Goal: Information Seeking & Learning: Check status

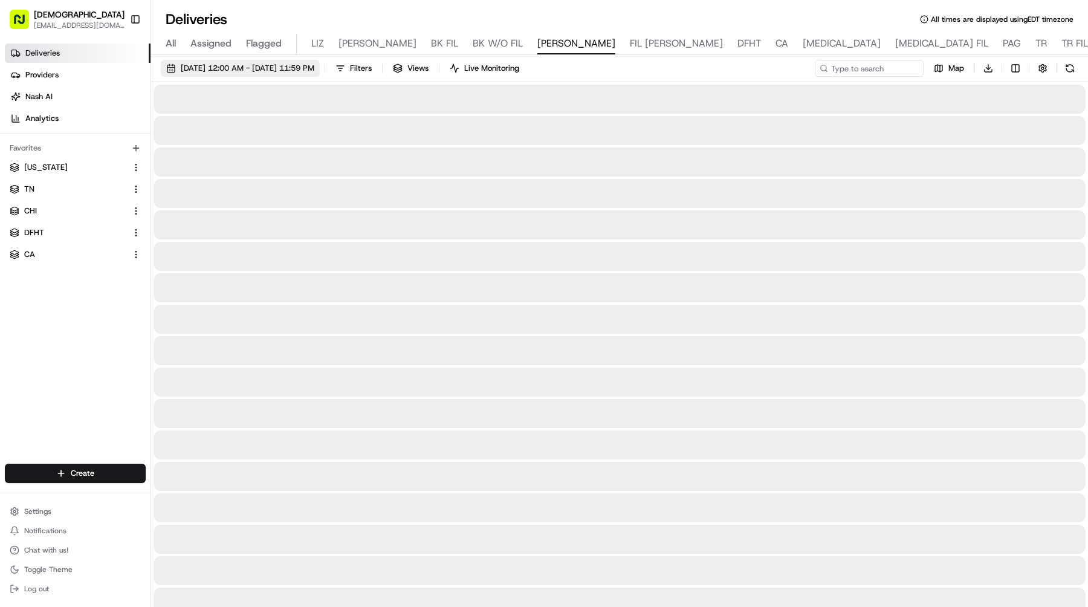
click at [139, 20] on button "Toggle Sidebar" at bounding box center [135, 19] width 21 height 21
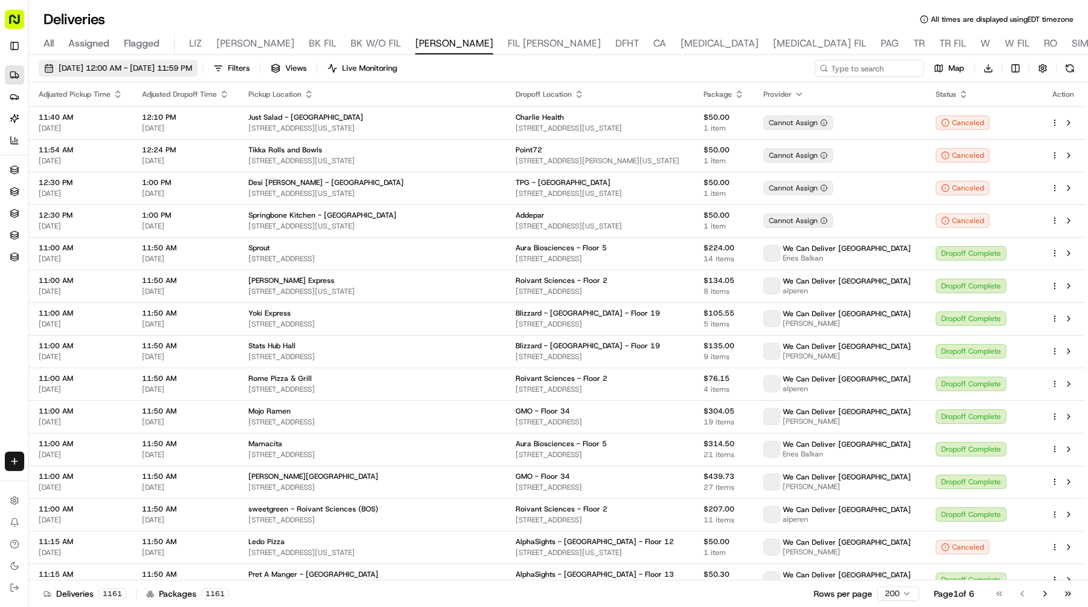
click at [180, 66] on span "[DATE] 12:00 AM - [DATE] 11:59 PM" at bounding box center [126, 68] width 134 height 11
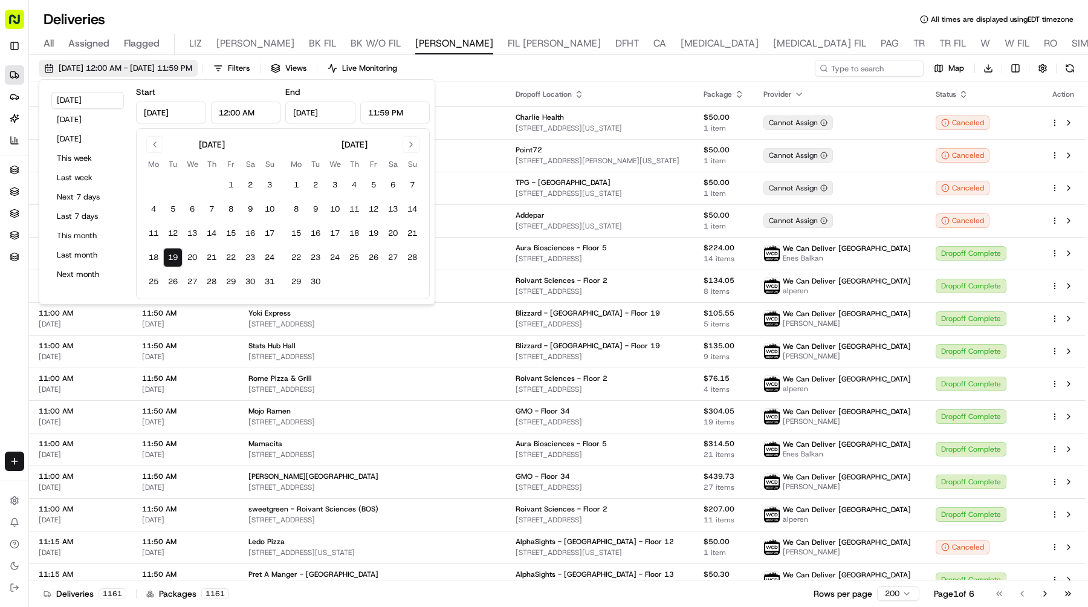
type input "[DATE]"
type input "12:00 AM"
type input "[DATE]"
type input "11:59 PM"
click at [190, 257] on button "20" at bounding box center [192, 257] width 19 height 19
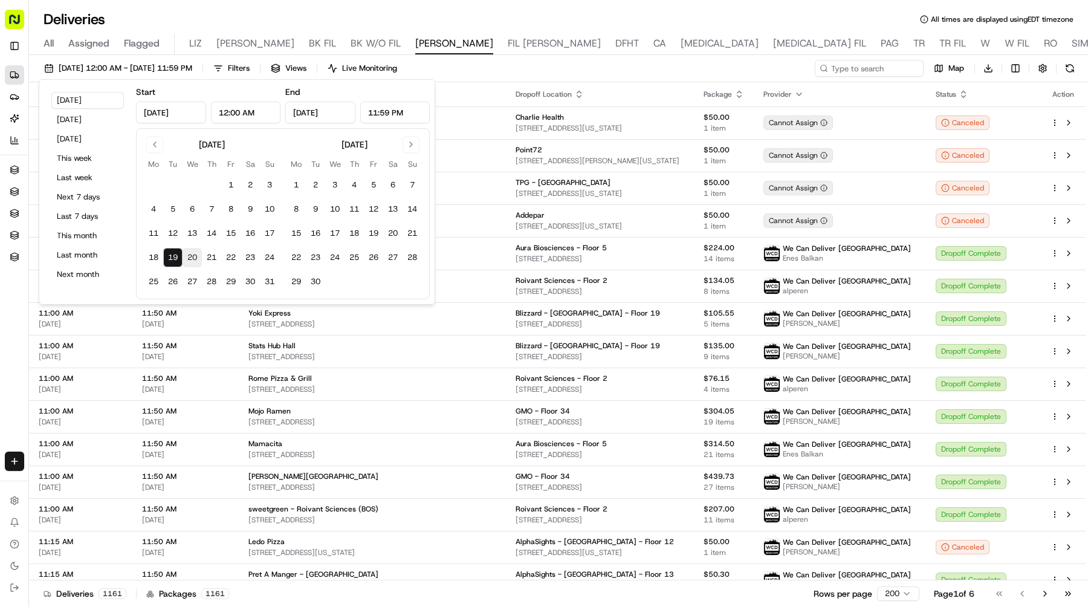
type input "[DATE]"
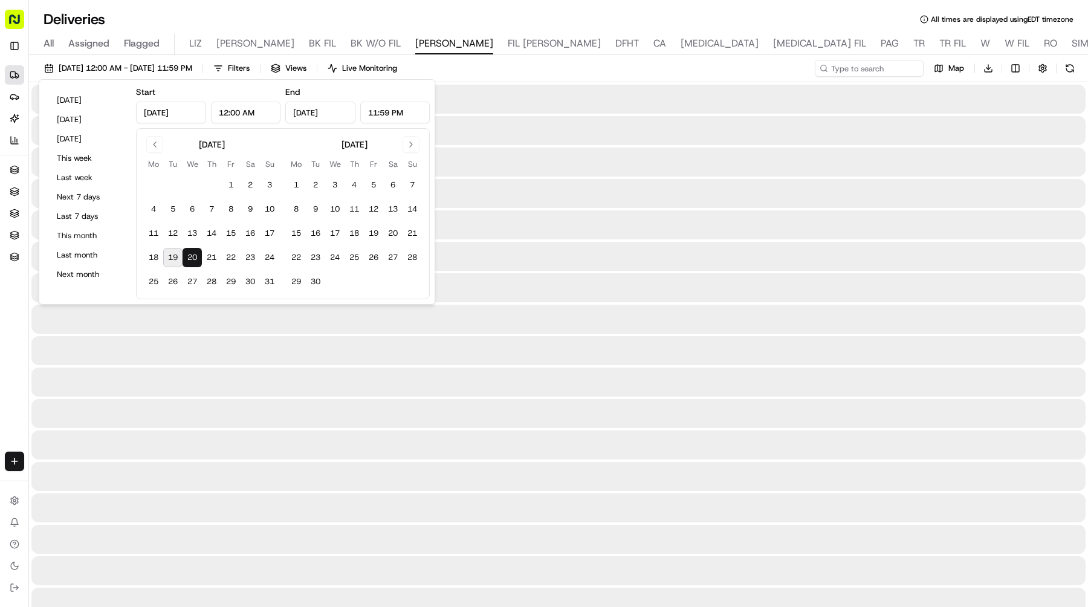
click at [190, 257] on button "20" at bounding box center [192, 257] width 19 height 19
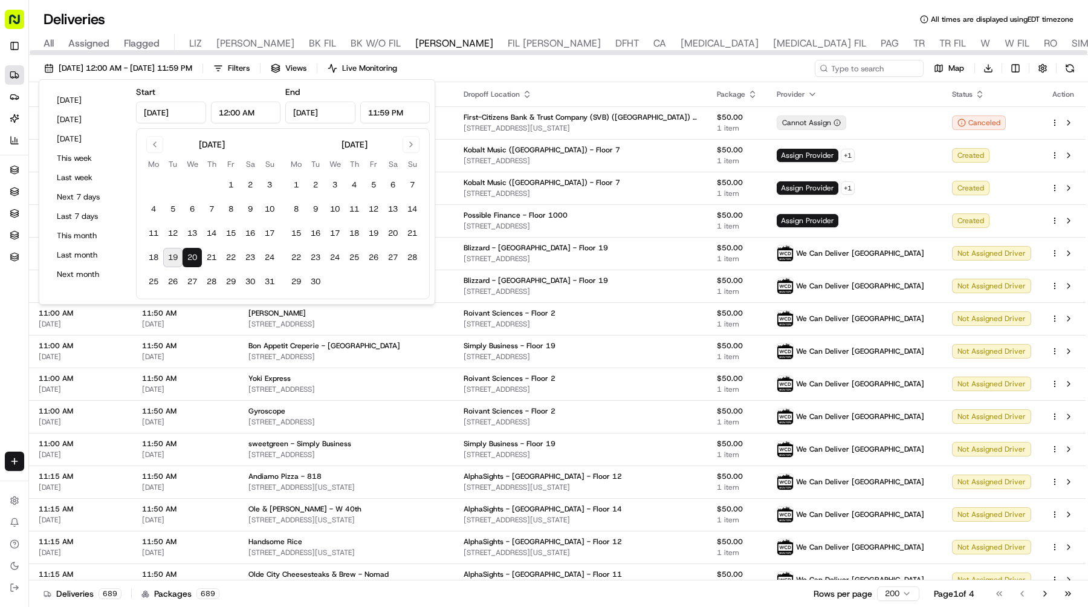
click at [697, 56] on div "08/20/2025 12:00 AM - 08/20/2025 11:59 PM Filters Views Live Monitoring Map Dow…" at bounding box center [558, 332] width 1059 height 554
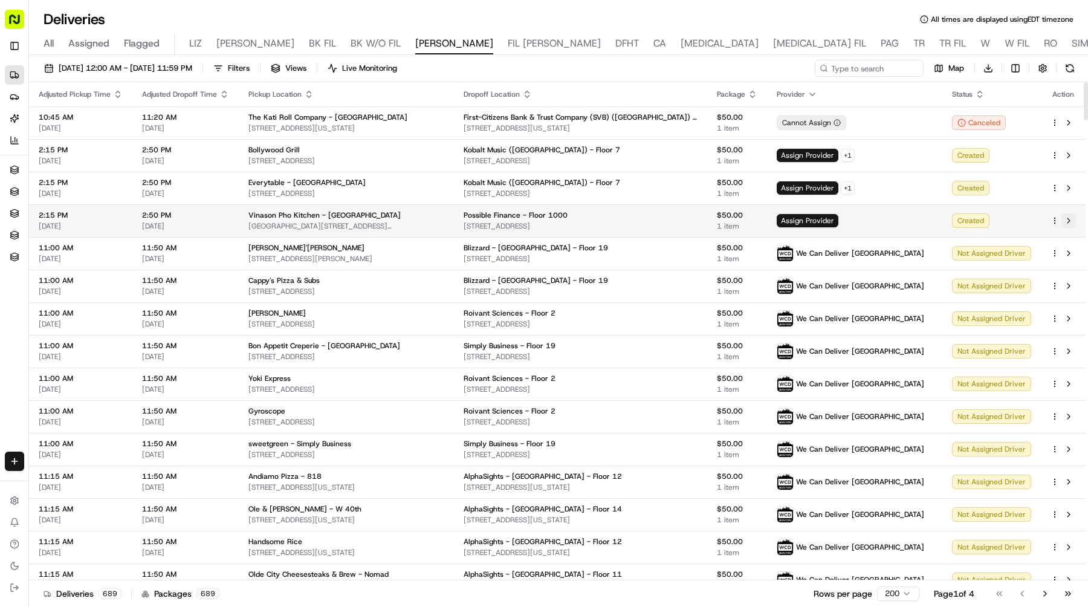
click at [1068, 219] on button at bounding box center [1068, 220] width 15 height 15
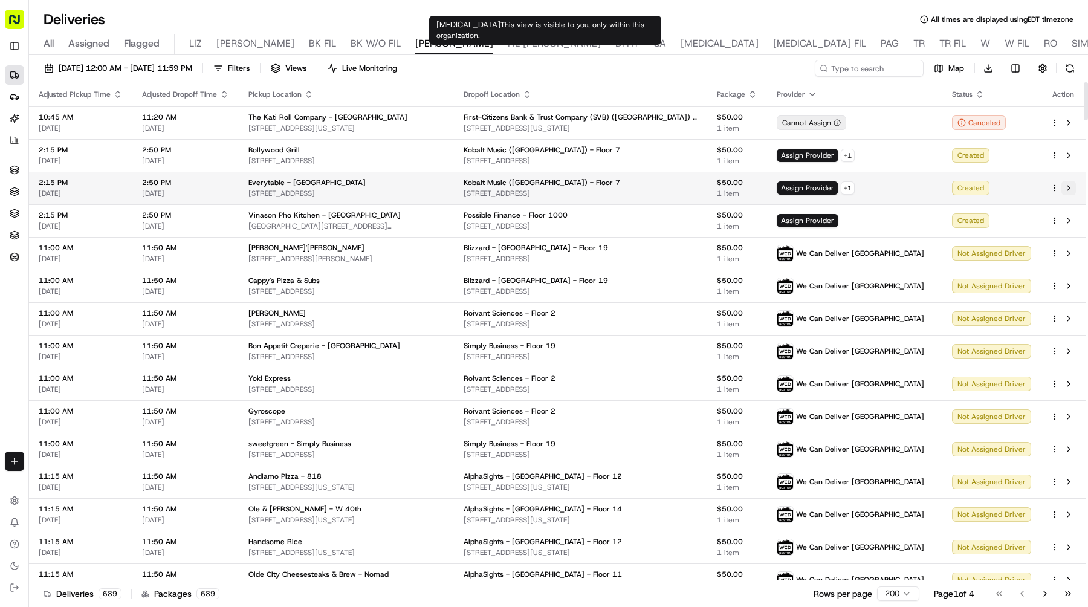
click at [1071, 183] on button at bounding box center [1068, 188] width 15 height 15
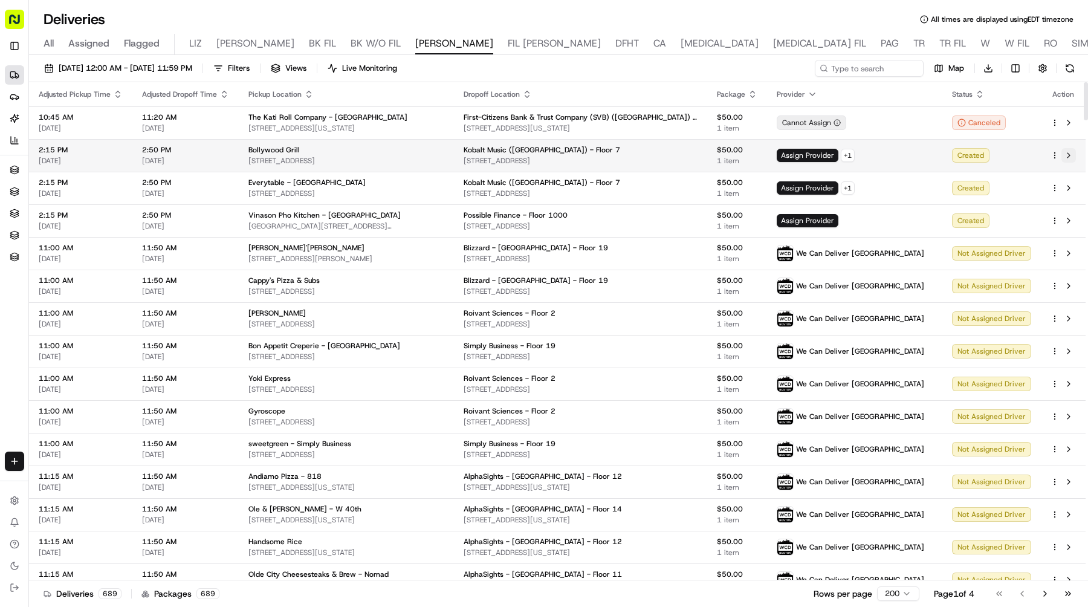
click at [1070, 150] on button at bounding box center [1068, 155] width 15 height 15
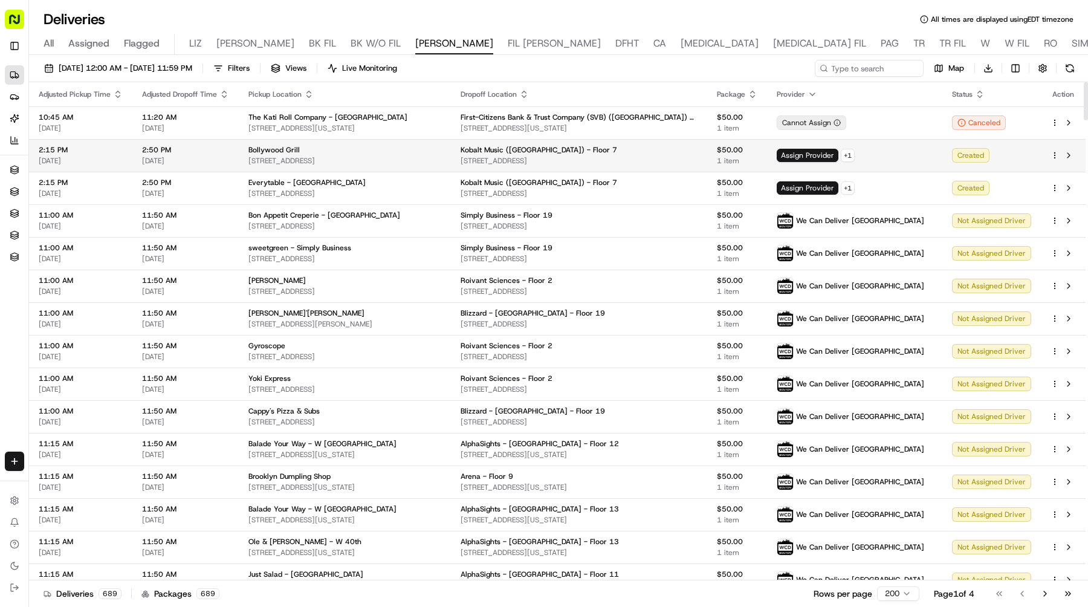
drag, startPoint x: 430, startPoint y: 167, endPoint x: 248, endPoint y: 163, distance: 181.3
click at [248, 163] on td "Bollywood Grill 6756 Hollywood Blvd, Los Angeles, CA 90028, USA" at bounding box center [345, 155] width 212 height 33
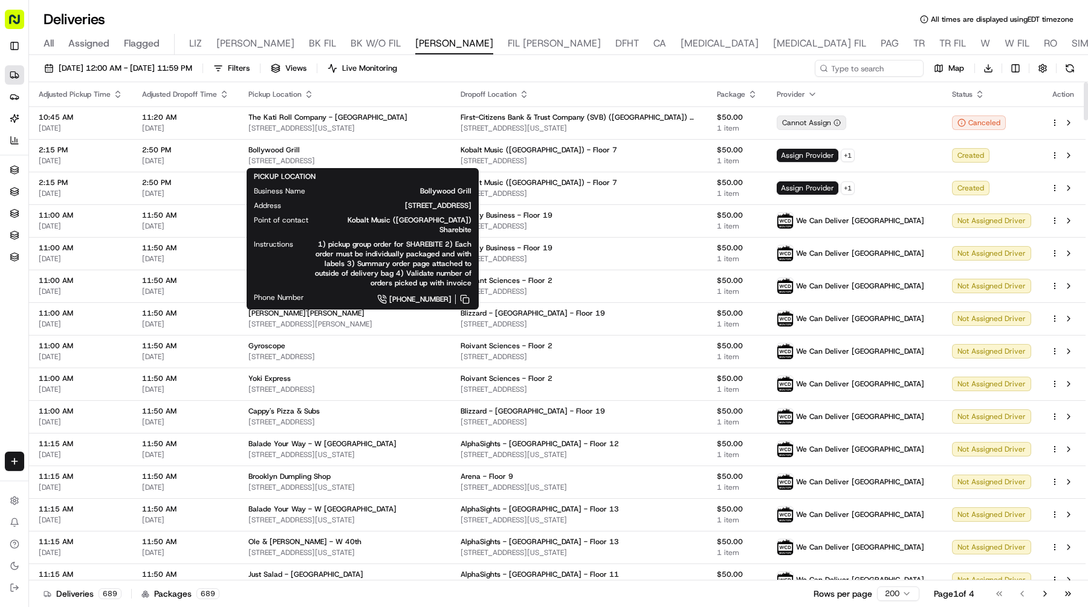
copy span "[STREET_ADDRESS]"
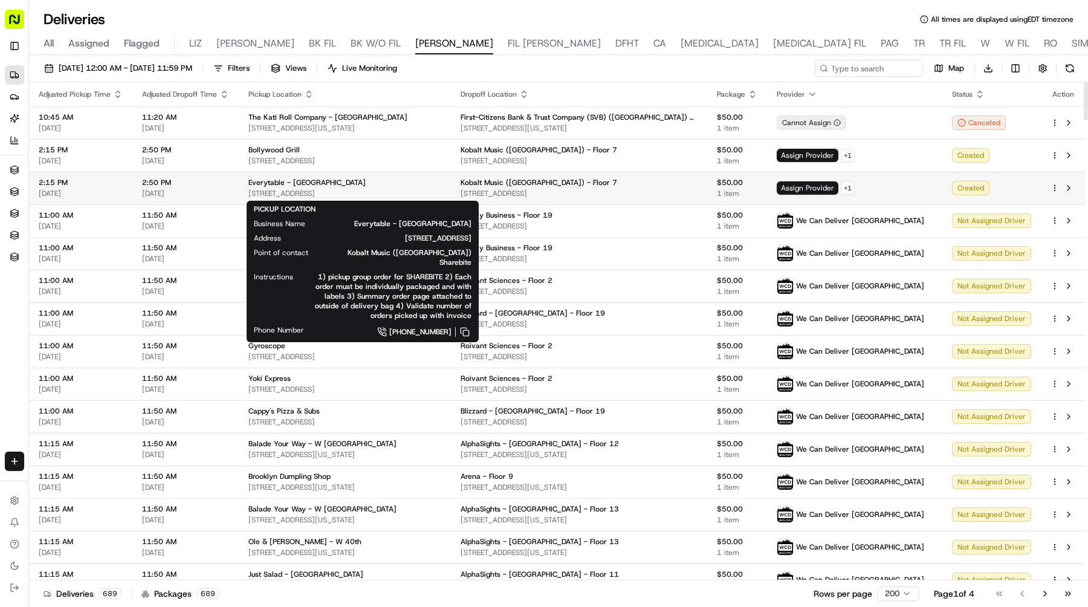
drag, startPoint x: 419, startPoint y: 197, endPoint x: 247, endPoint y: 193, distance: 172.9
click at [248, 193] on span "[STREET_ADDRESS]" at bounding box center [344, 194] width 193 height 10
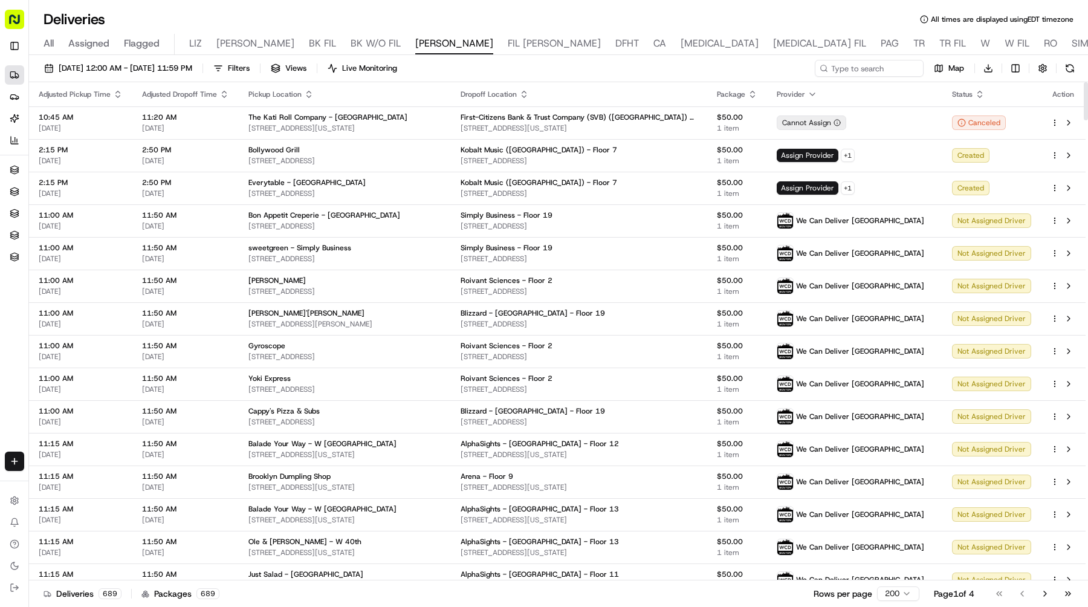
copy span "[STREET_ADDRESS]"
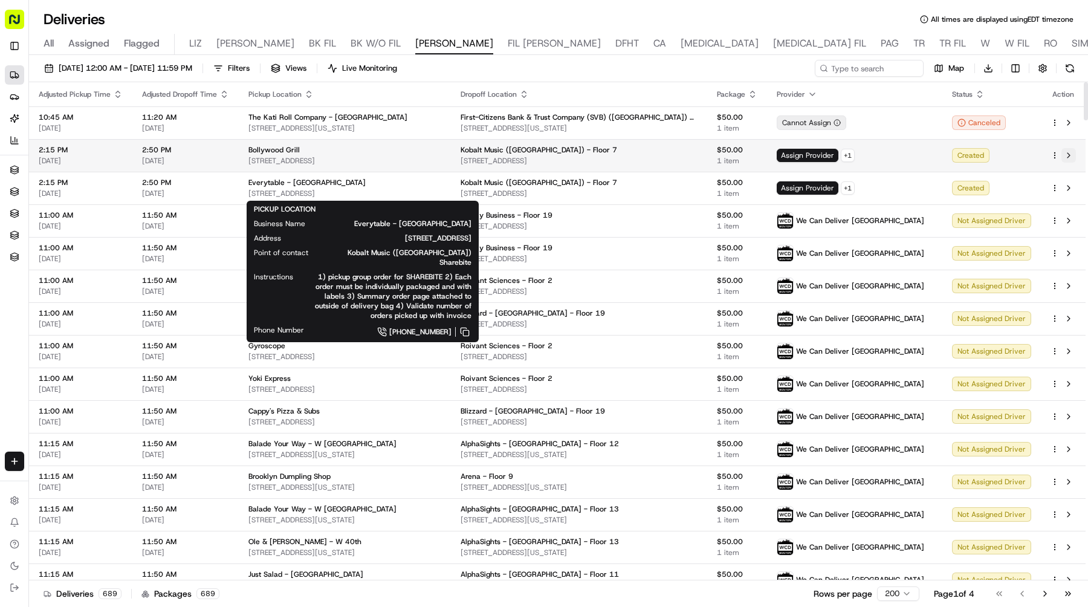
click at [1065, 153] on button at bounding box center [1068, 155] width 15 height 15
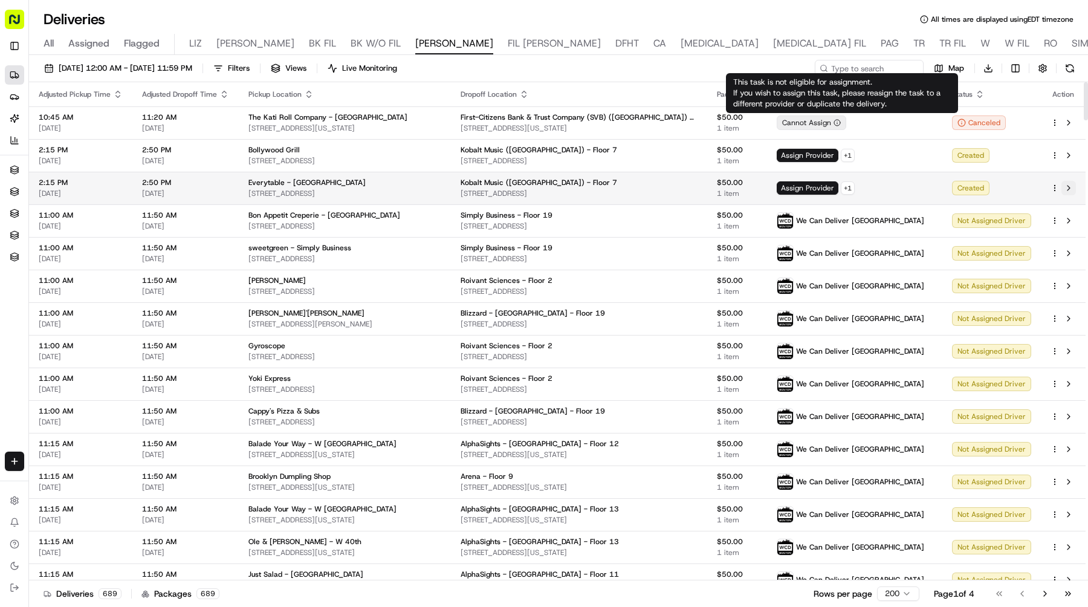
click at [1069, 191] on button at bounding box center [1068, 188] width 15 height 15
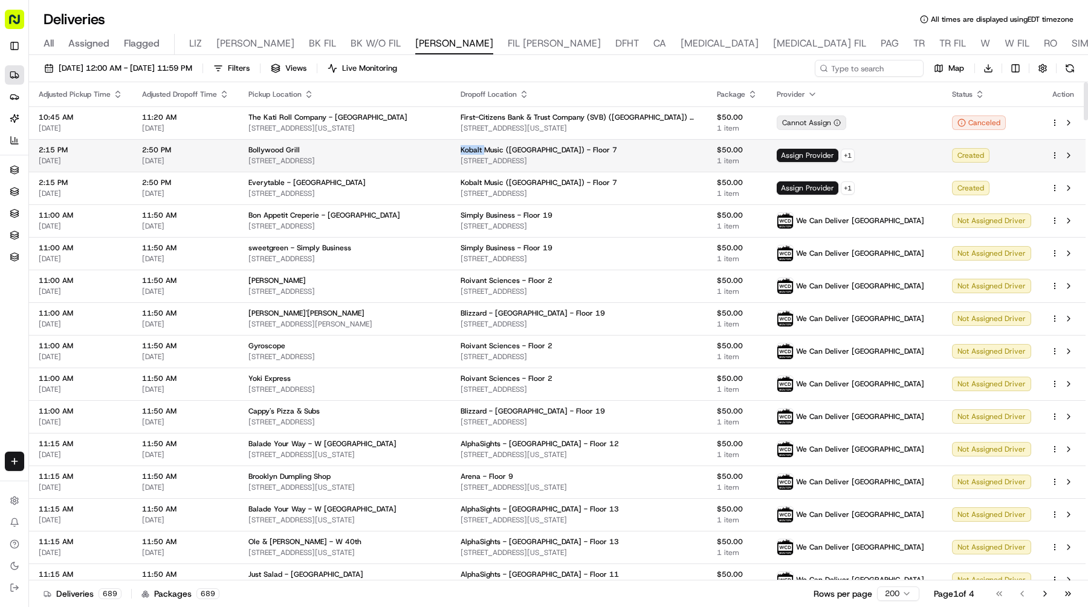
drag, startPoint x: 494, startPoint y: 152, endPoint x: 519, endPoint y: 152, distance: 25.4
click at [519, 152] on td "Kobalt Music (USA) - Floor 7 926 N Sycamore Ave, Los Angeles, CA 90038, USA" at bounding box center [579, 155] width 256 height 33
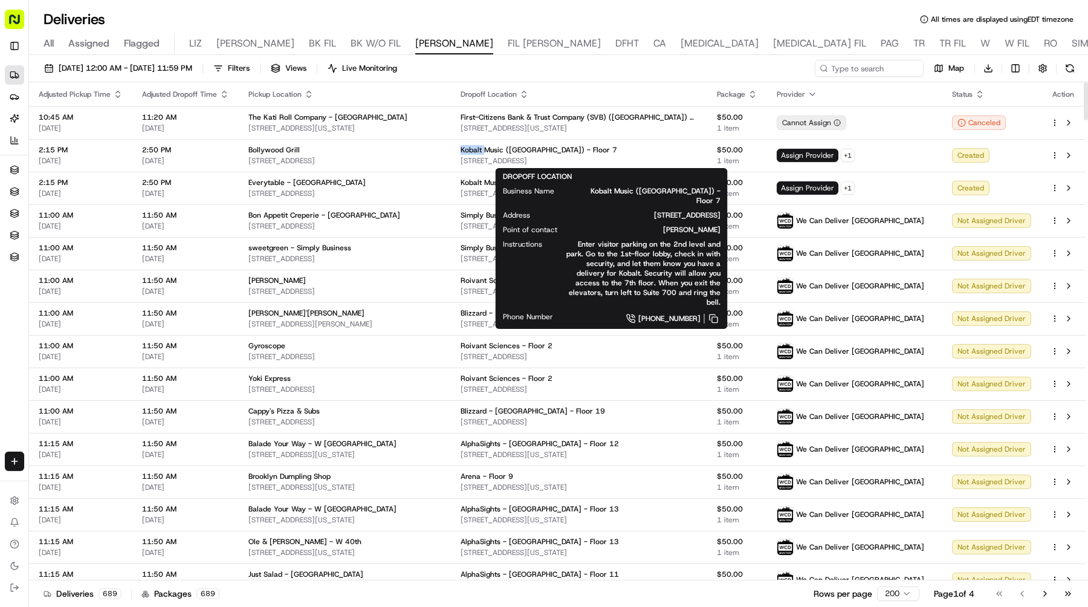
copy span "Kobalt"
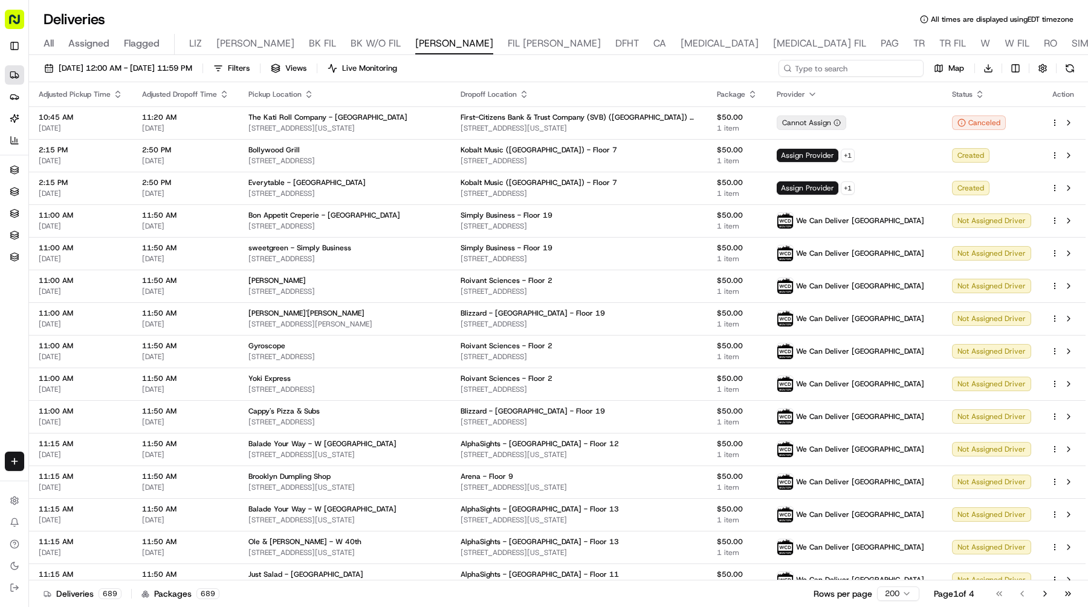
click at [830, 65] on input at bounding box center [850, 68] width 145 height 17
paste input "Kobalt"
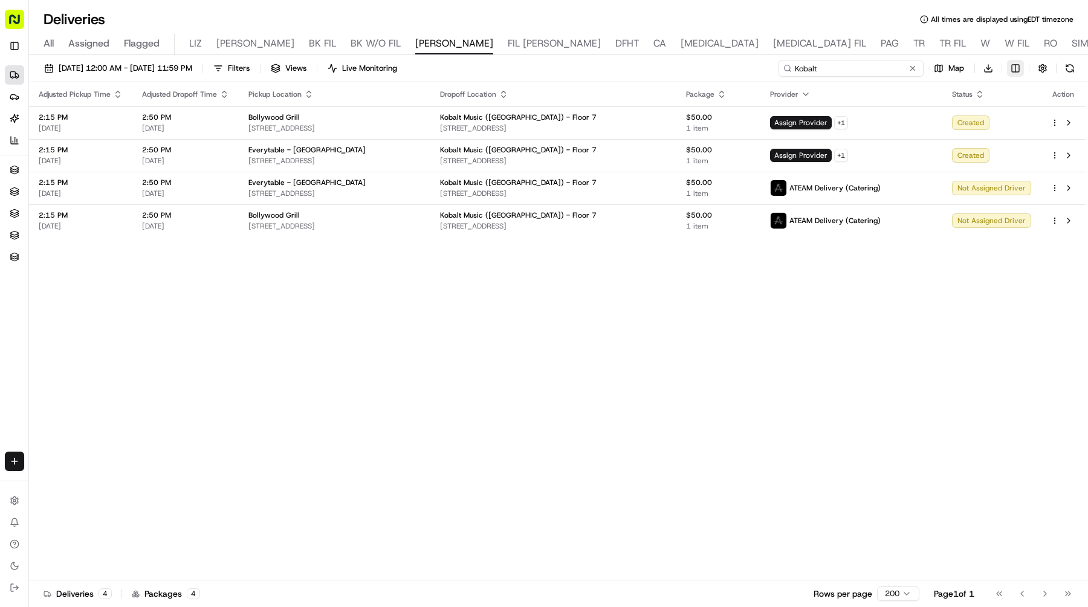
type input "Kobalt"
click at [1015, 66] on html "Sharebite e.park@sharebite.com Toggle Sidebar Deliveries Providers Nash AI Anal…" at bounding box center [544, 303] width 1088 height 607
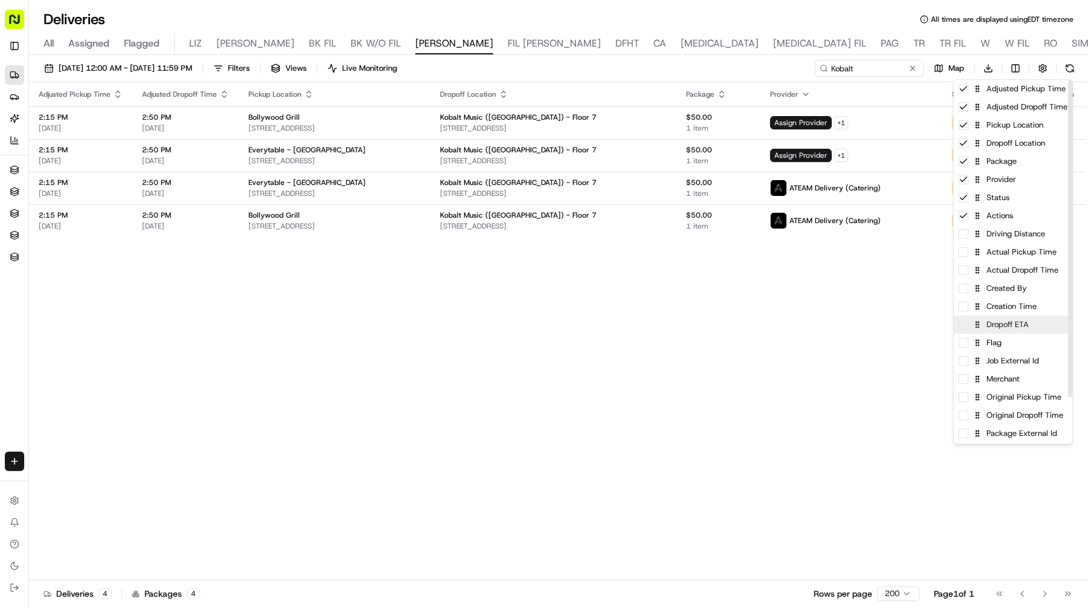
scroll to position [53, 0]
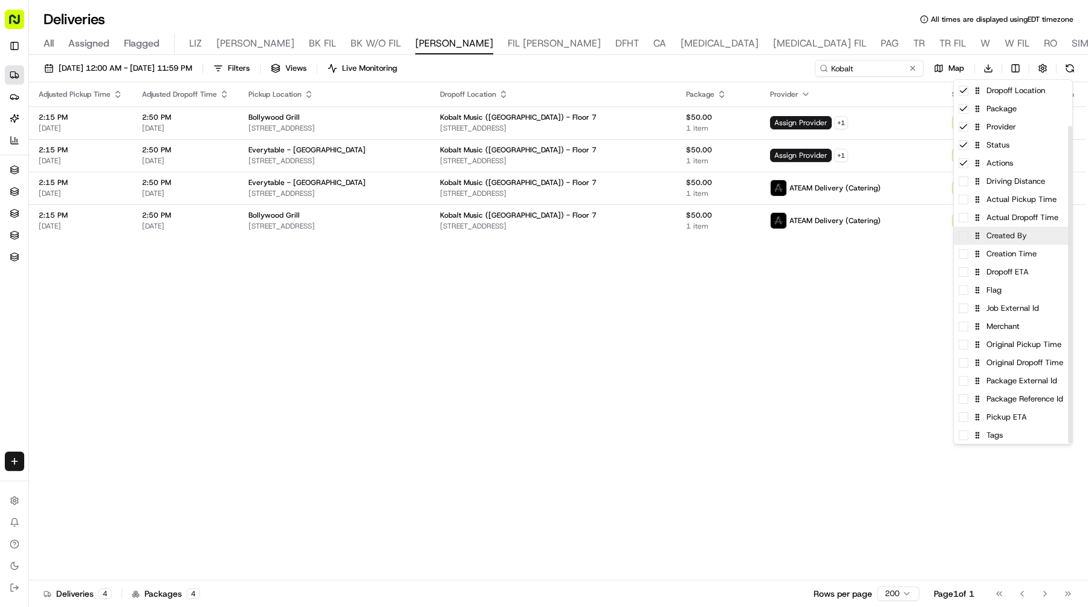
click at [974, 238] on icon at bounding box center [977, 235] width 8 height 8
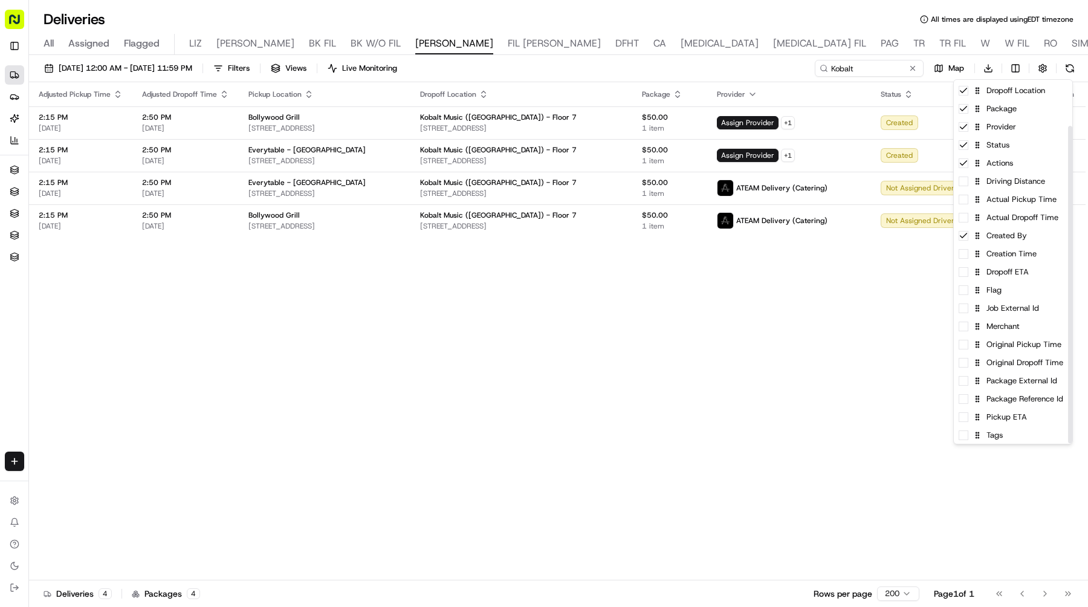
click at [832, 280] on html "Sharebite e.park@sharebite.com Toggle Sidebar Deliveries Providers Nash AI Anal…" at bounding box center [544, 303] width 1088 height 607
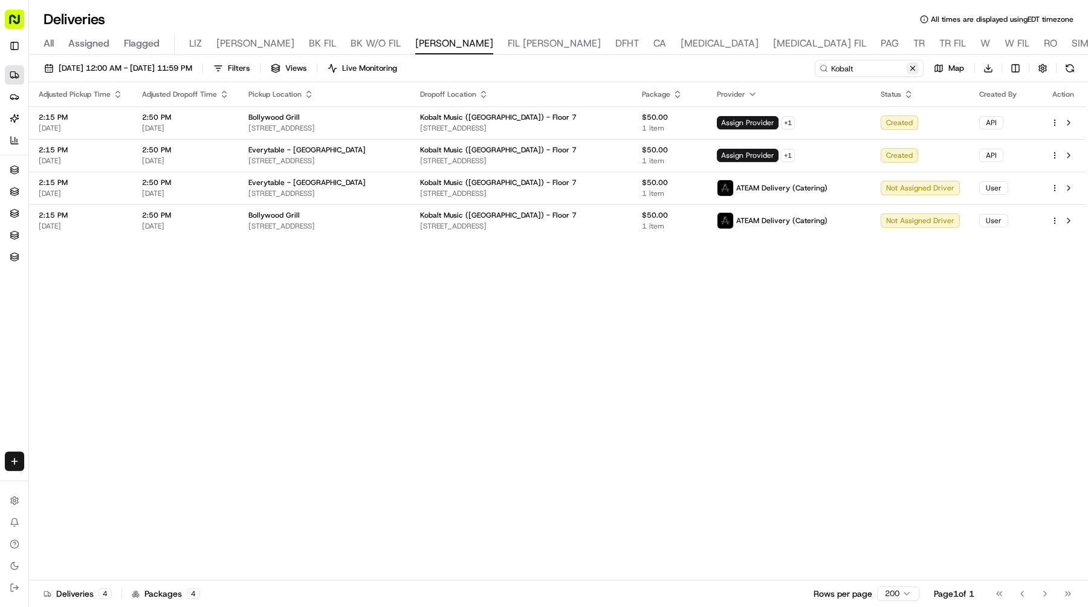
click at [914, 66] on button at bounding box center [913, 68] width 12 height 12
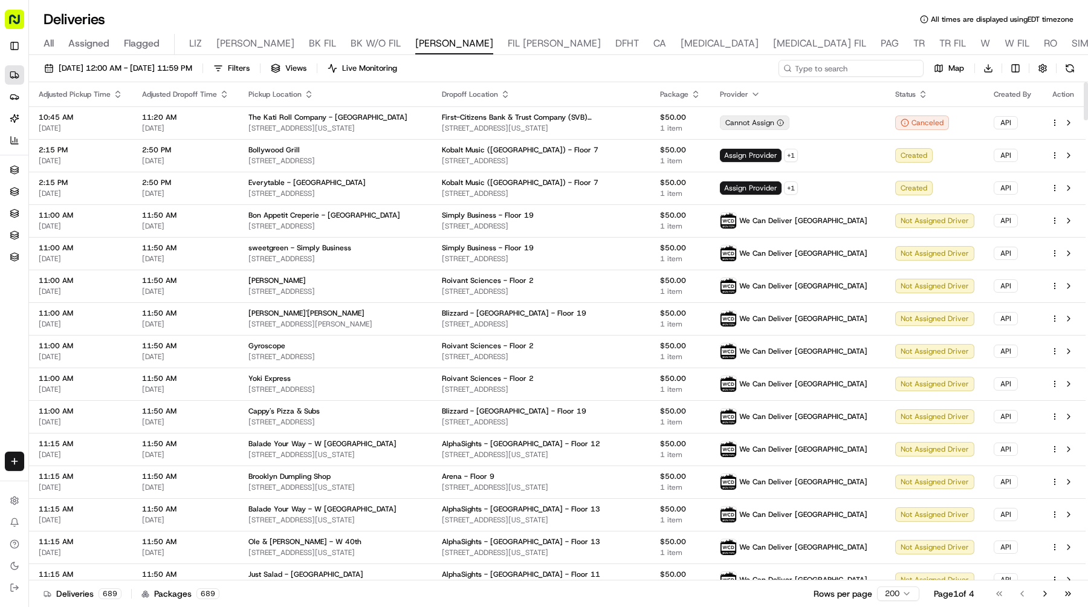
click at [887, 64] on input at bounding box center [850, 68] width 145 height 17
paste input "Kobalt"
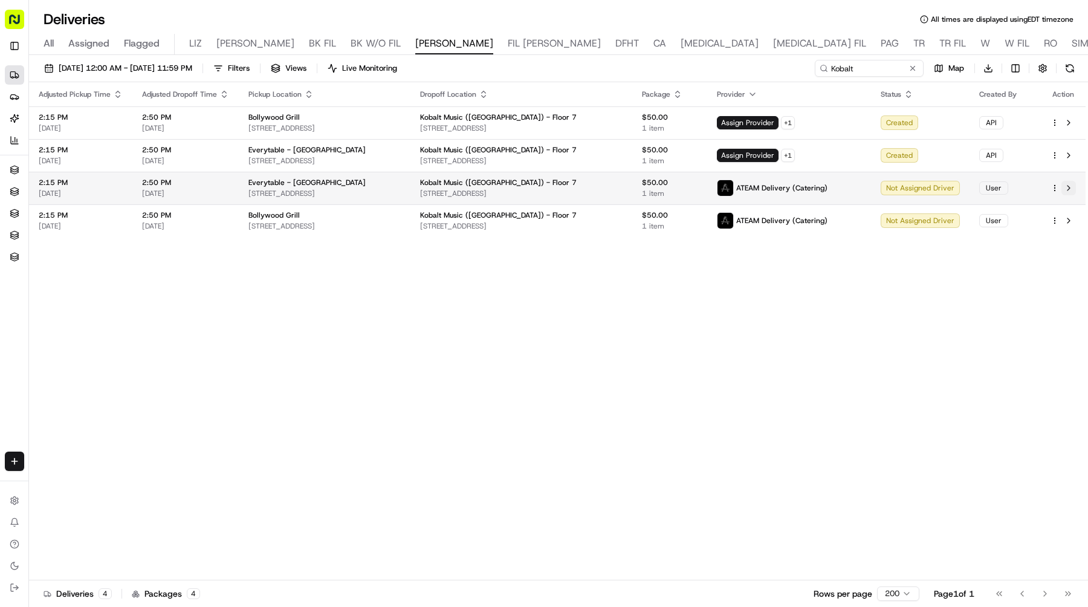
click at [1071, 187] on button at bounding box center [1068, 188] width 15 height 15
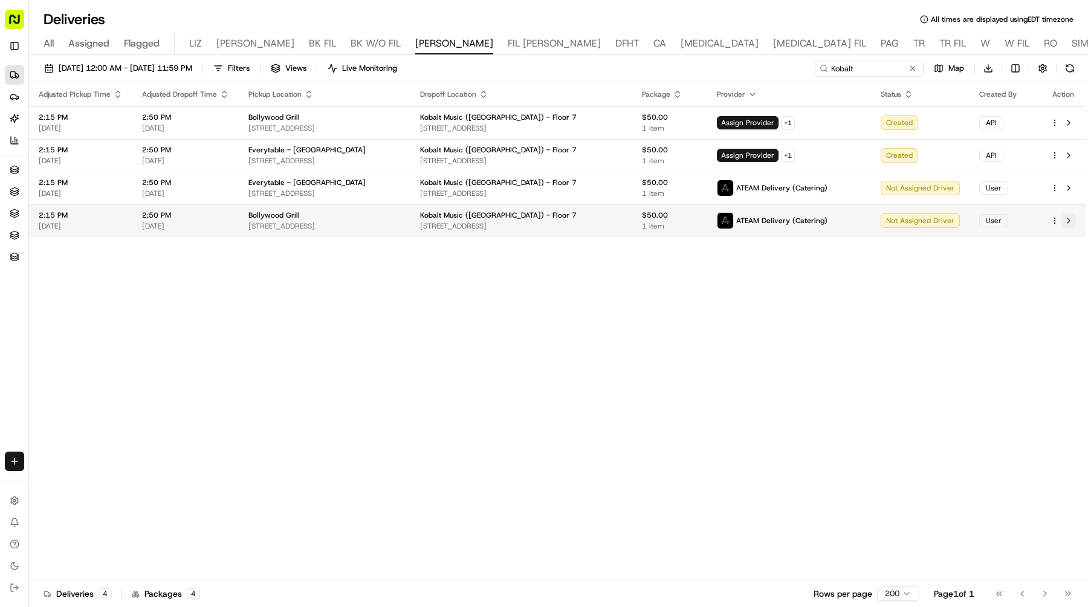
click at [1068, 219] on button at bounding box center [1068, 220] width 15 height 15
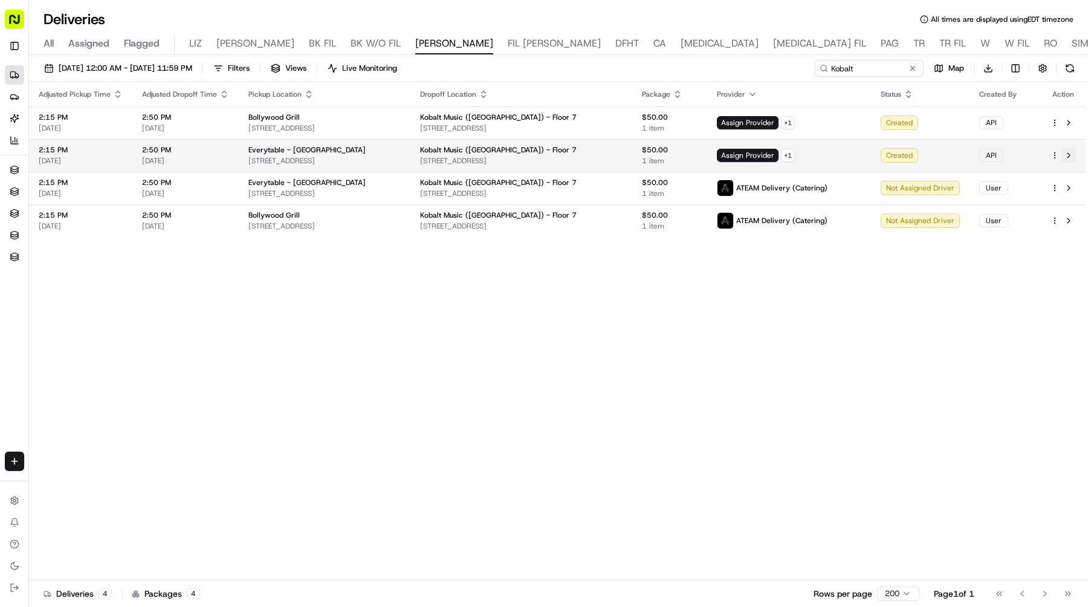
click at [1067, 153] on button at bounding box center [1068, 155] width 15 height 15
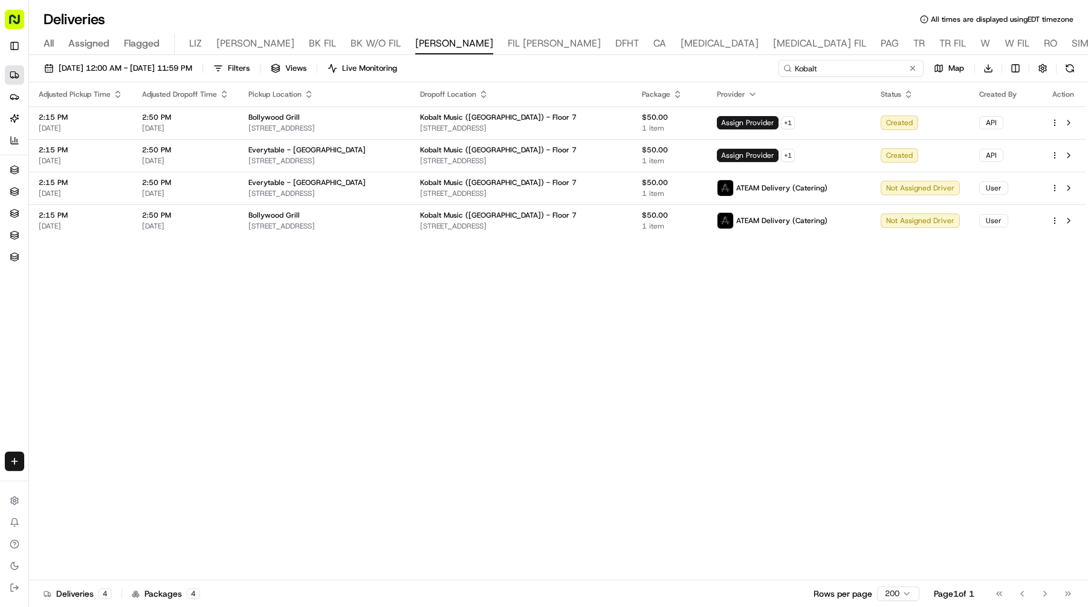
drag, startPoint x: 861, startPoint y: 67, endPoint x: 658, endPoint y: 68, distance: 203.1
click at [660, 67] on div "08/20/2025 12:00 AM - 08/20/2025 11:59 PM Filters Views Live Monitoring Kobalt …" at bounding box center [558, 71] width 1059 height 22
paste input "Olde"
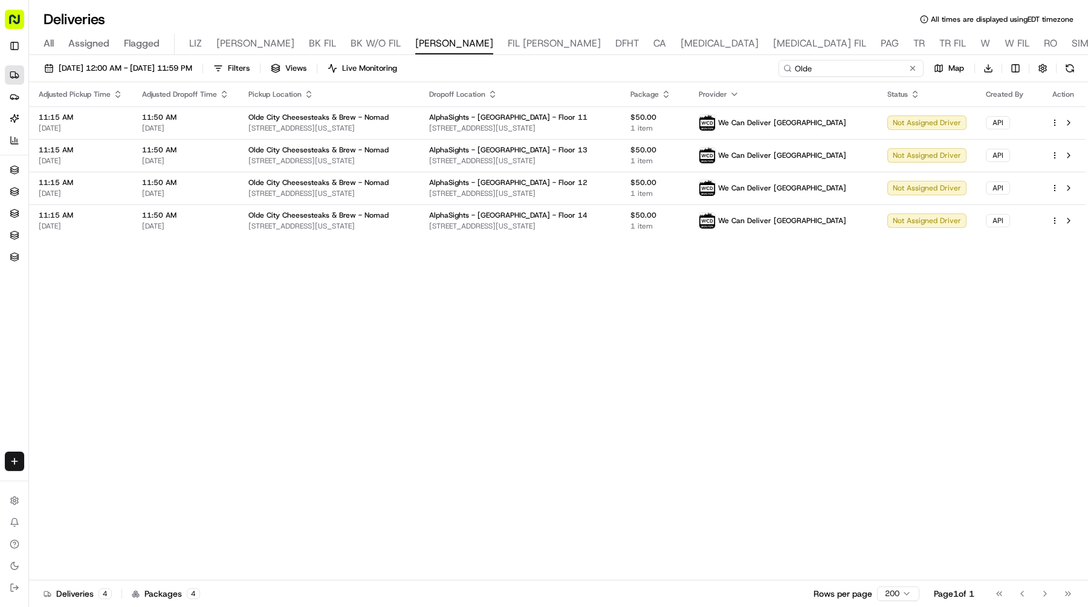
type input "Olde"
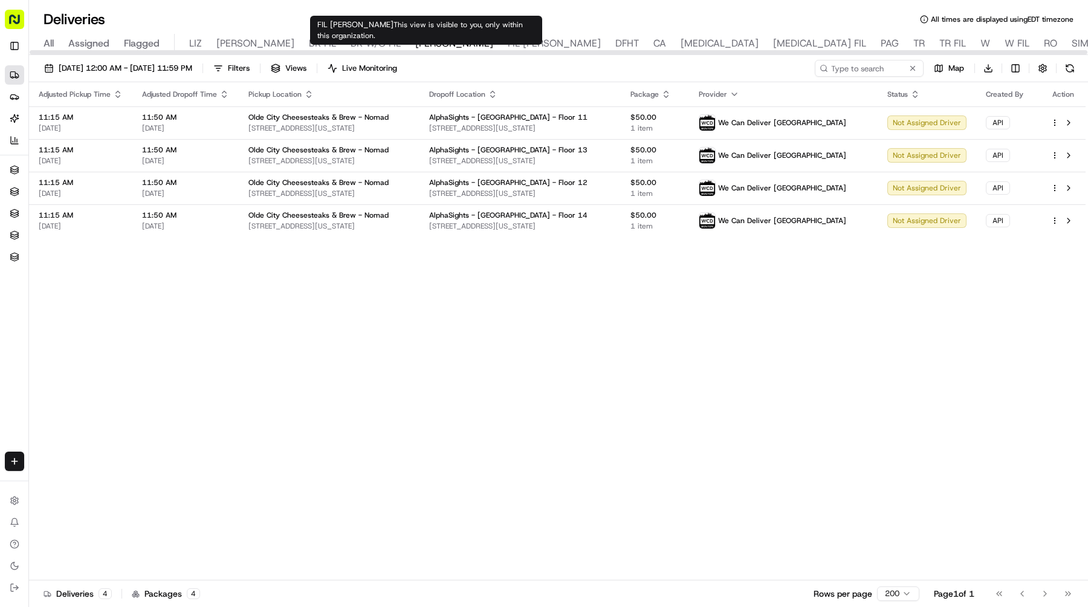
click at [615, 39] on span "DFHT" at bounding box center [627, 43] width 24 height 15
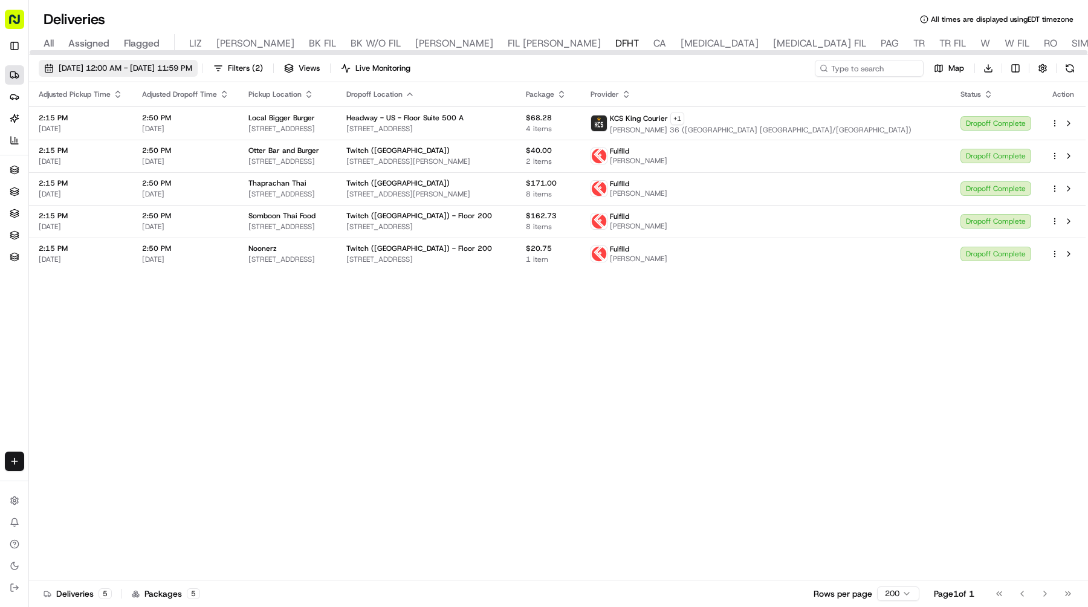
click at [192, 63] on span "[DATE] 12:00 AM - [DATE] 11:59 PM" at bounding box center [126, 68] width 134 height 11
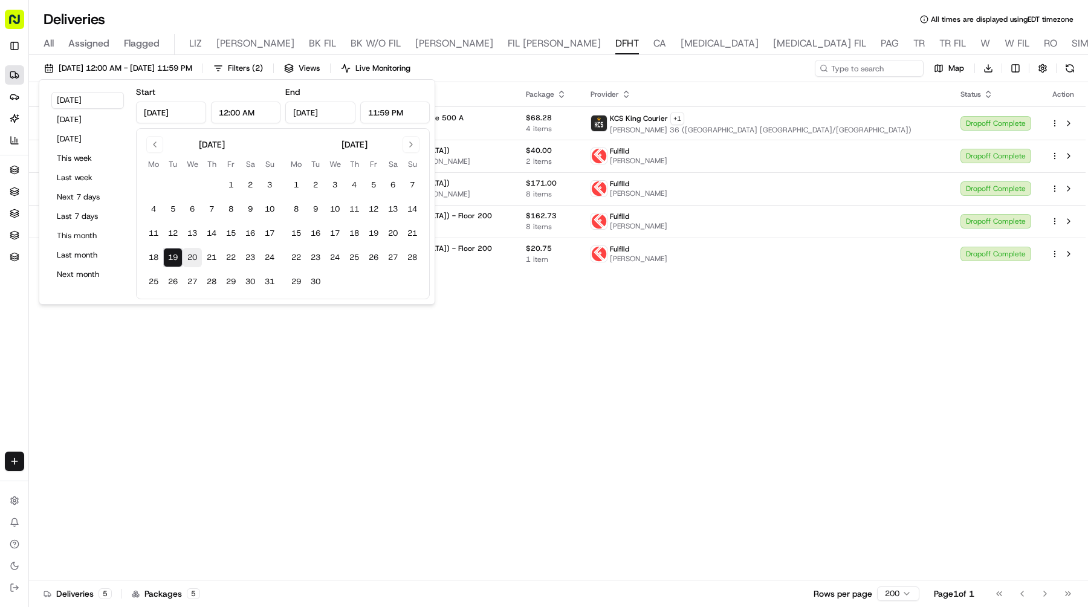
click at [192, 254] on button "20" at bounding box center [192, 257] width 19 height 19
type input "[DATE]"
click at [192, 254] on button "20" at bounding box center [192, 257] width 19 height 19
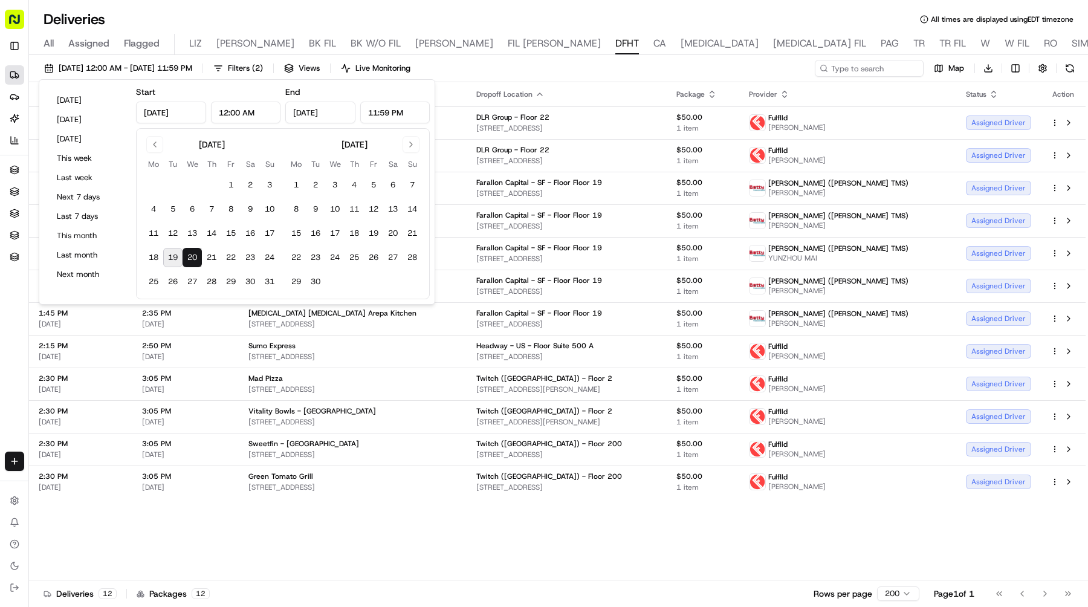
click at [450, 534] on div "Adjusted Pickup Time Adjusted Dropoff Time Pickup Location Dropoff Location Pac…" at bounding box center [557, 331] width 1056 height 498
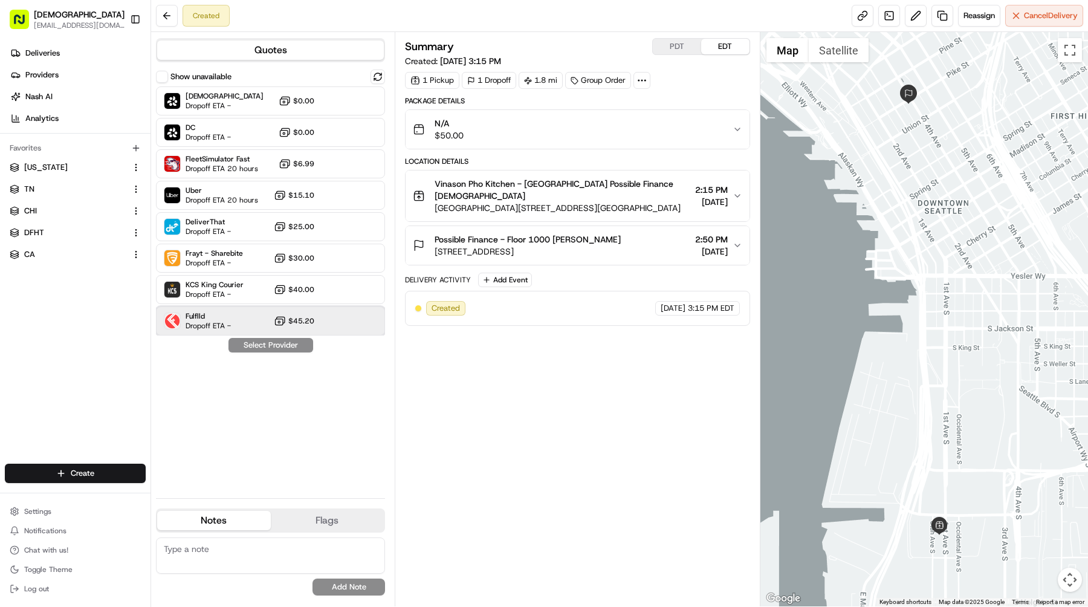
click at [258, 314] on div "Fulflld Dropoff ETA - $45.20" at bounding box center [270, 320] width 229 height 29
click at [276, 343] on button "Assign Provider" at bounding box center [271, 345] width 86 height 15
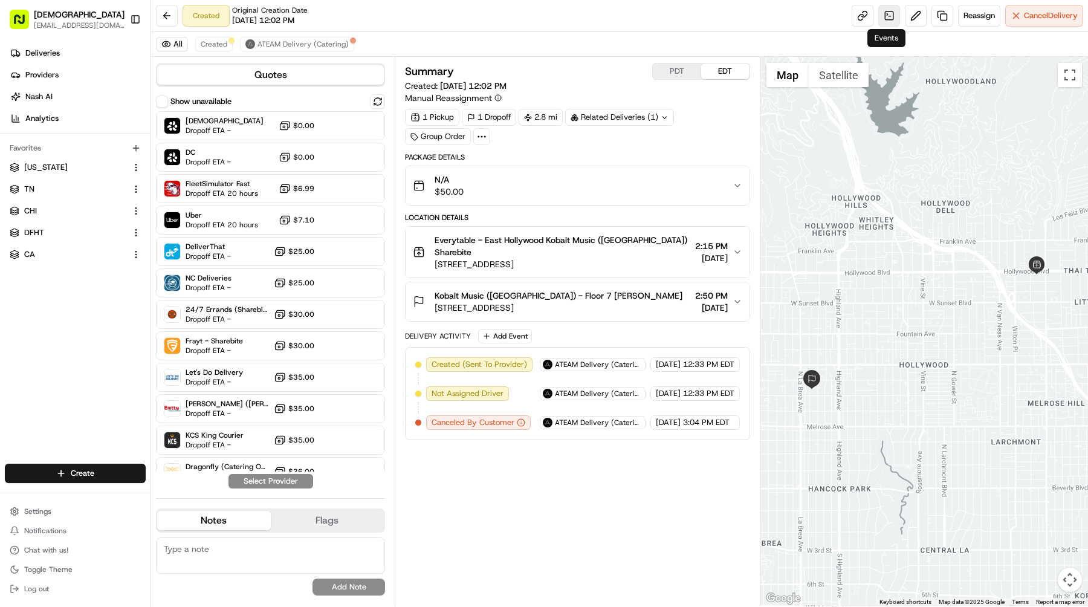
click at [884, 14] on link at bounding box center [889, 16] width 22 height 22
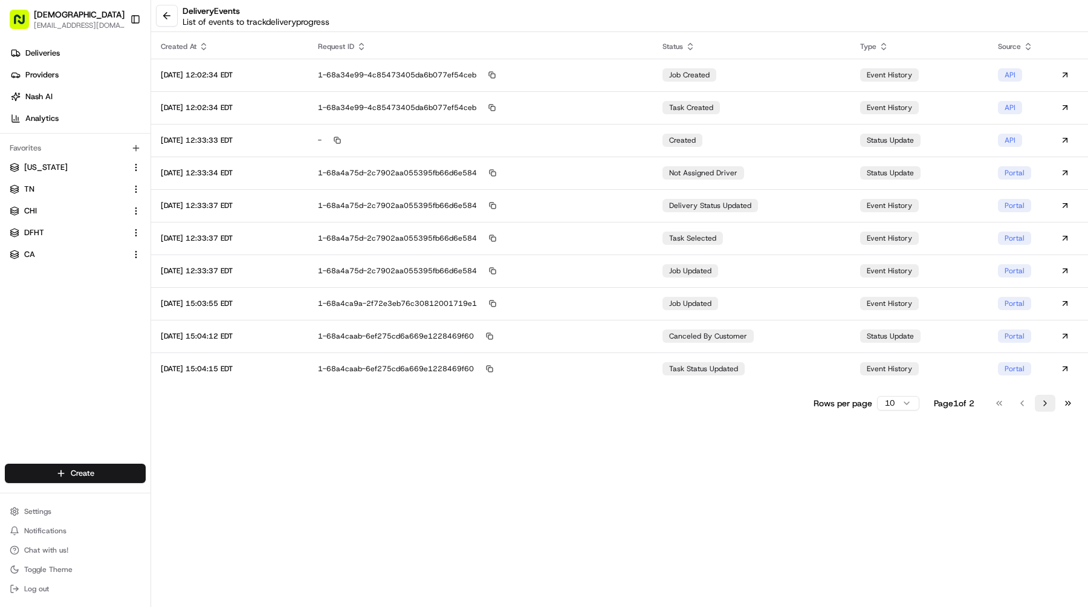
click at [1046, 405] on button "Go to next page" at bounding box center [1045, 403] width 21 height 17
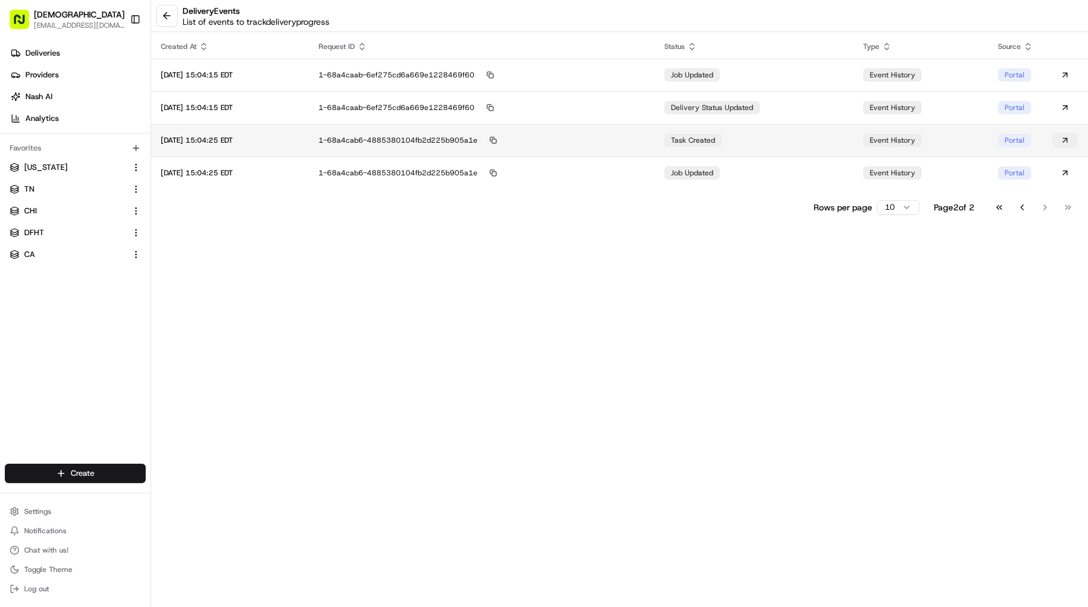
click at [1064, 141] on button at bounding box center [1064, 140] width 25 height 15
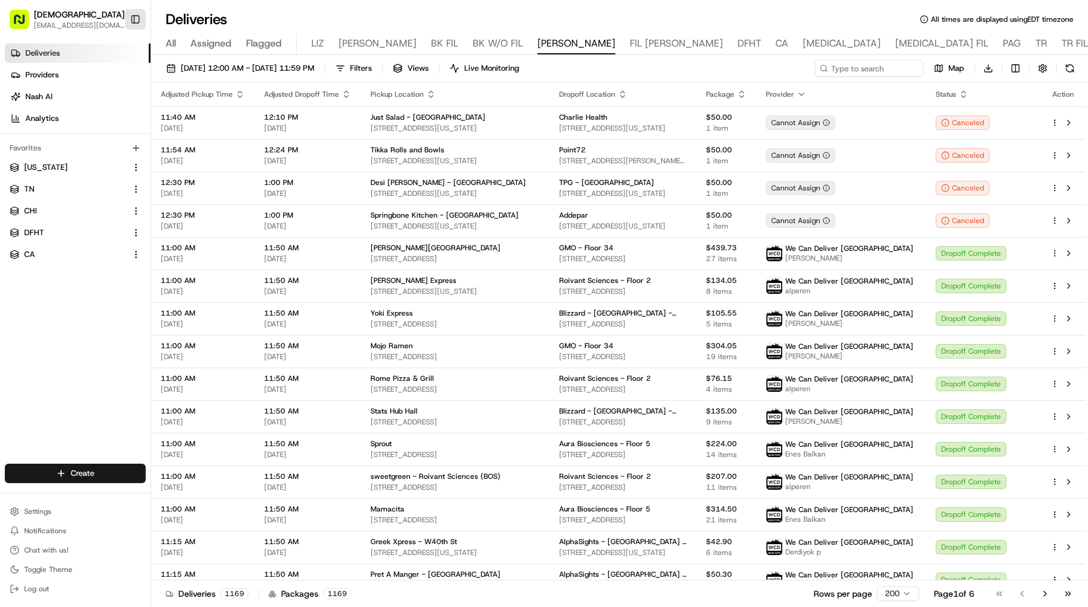
click at [129, 17] on button "Toggle Sidebar" at bounding box center [135, 19] width 21 height 21
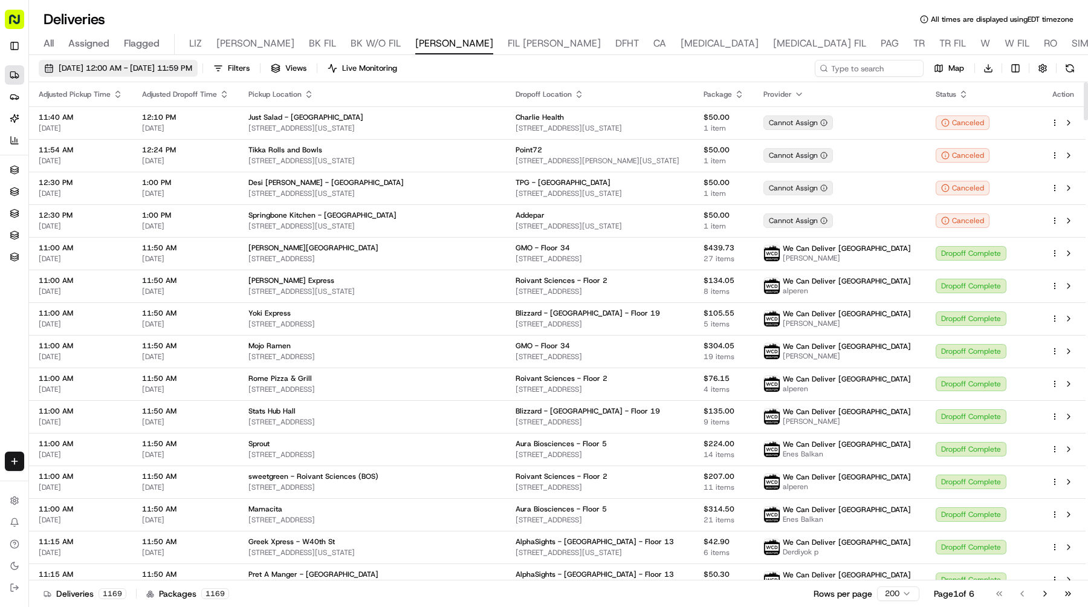
click at [192, 71] on span "[DATE] 12:00 AM - [DATE] 11:59 PM" at bounding box center [126, 68] width 134 height 11
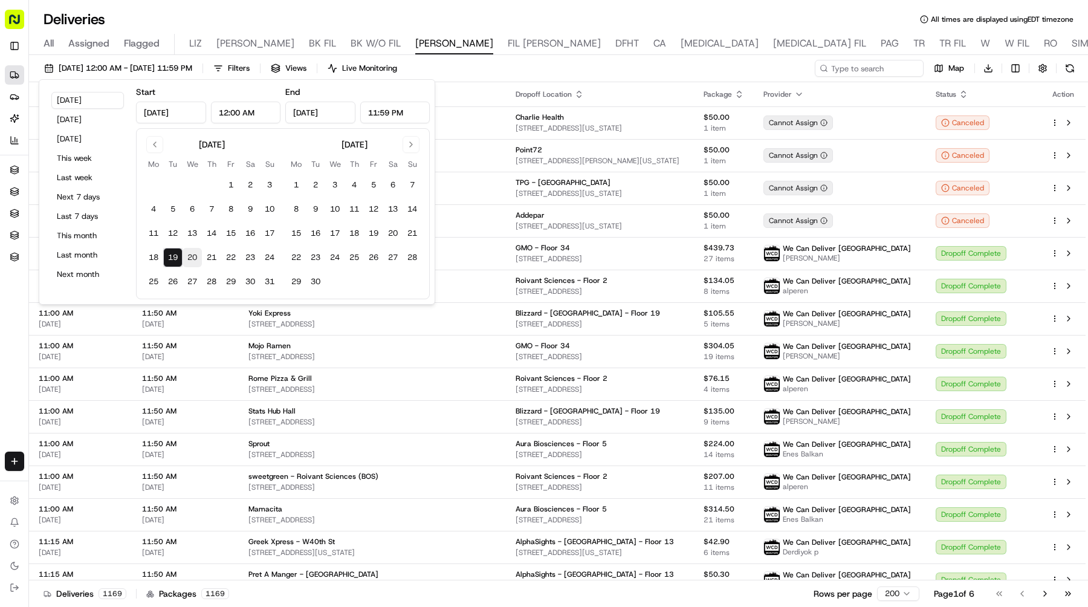
click at [196, 260] on button "20" at bounding box center [192, 257] width 19 height 19
type input "[DATE]"
click at [196, 260] on button "20" at bounding box center [192, 257] width 19 height 19
